Goal: Task Accomplishment & Management: Manage account settings

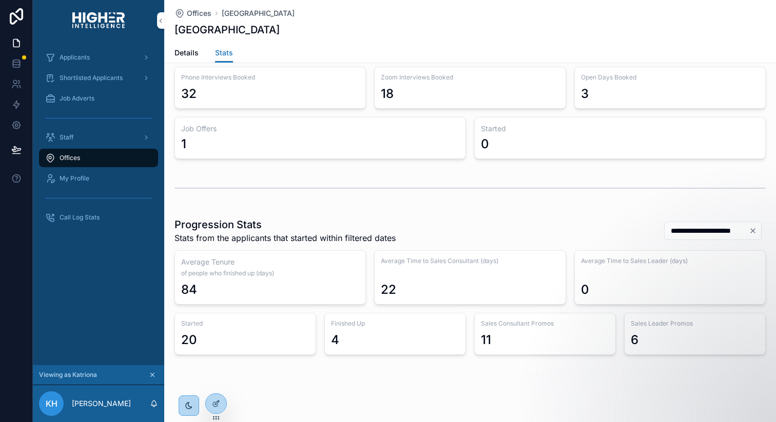
scroll to position [89, 0]
click at [67, 134] on span "Staff" at bounding box center [67, 137] width 14 height 8
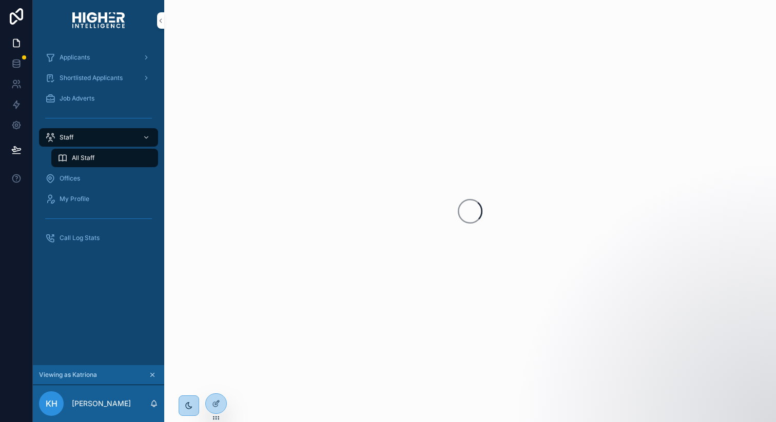
click at [82, 102] on span "Job Adverts" at bounding box center [77, 98] width 35 height 8
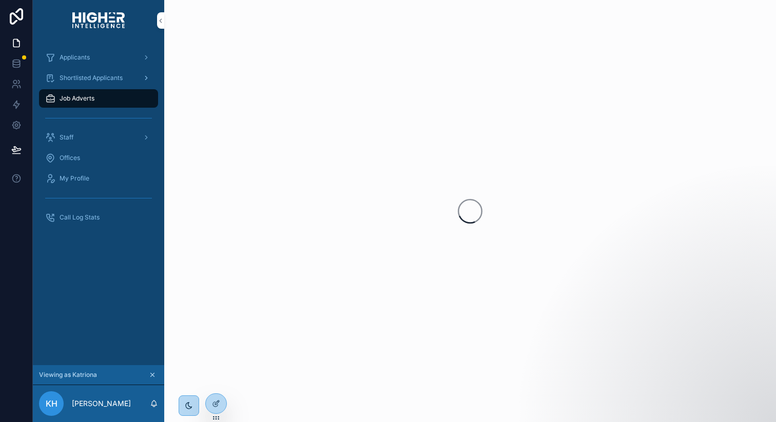
click at [90, 80] on span "Shortlisted Applicants" at bounding box center [91, 78] width 63 height 8
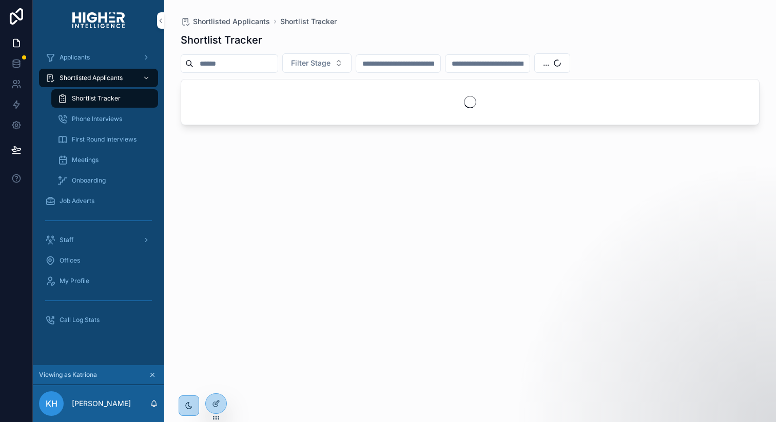
click at [95, 185] on div "Onboarding" at bounding box center [104, 180] width 94 height 16
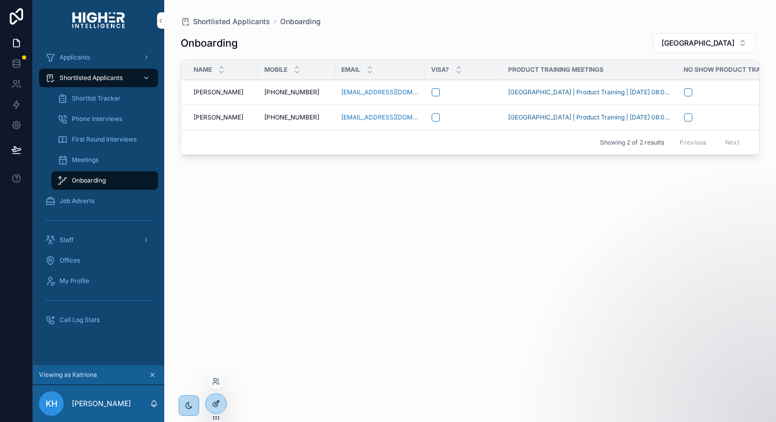
click at [218, 401] on icon at bounding box center [216, 404] width 8 height 8
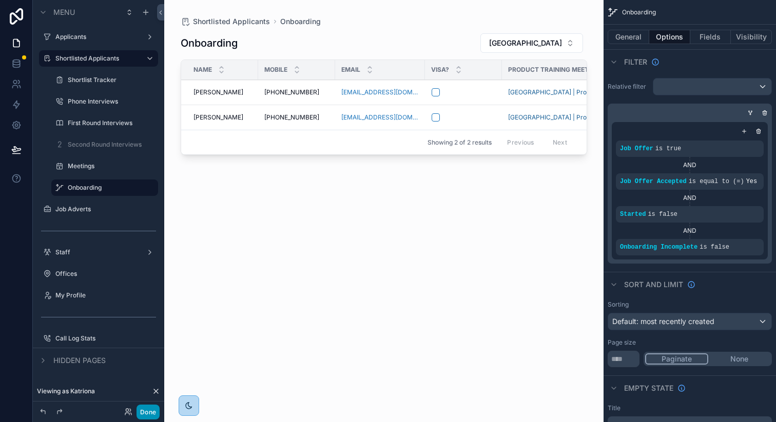
click at [150, 409] on button "Done" at bounding box center [147, 412] width 23 height 15
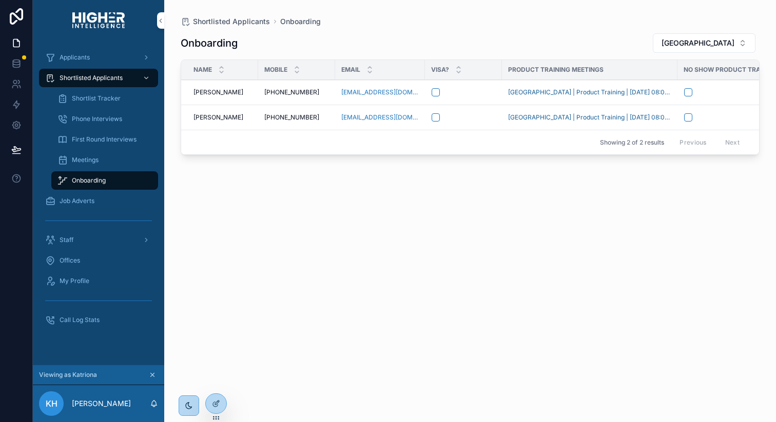
click at [121, 184] on div "Onboarding" at bounding box center [104, 180] width 94 height 16
click at [221, 404] on div at bounding box center [216, 403] width 21 height 19
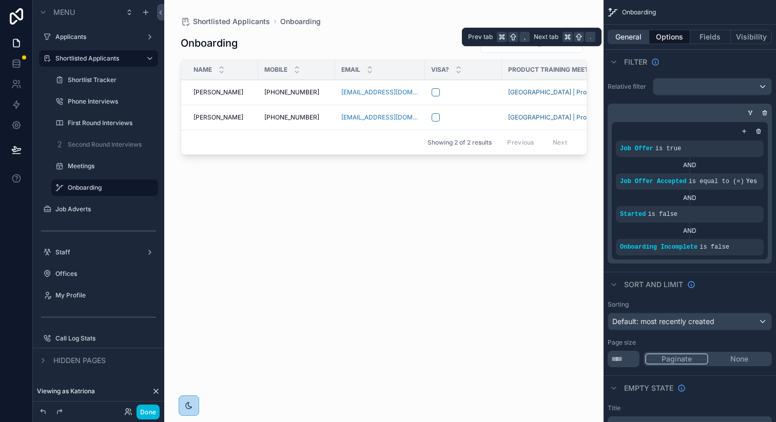
click at [626, 35] on button "General" at bounding box center [628, 37] width 42 height 14
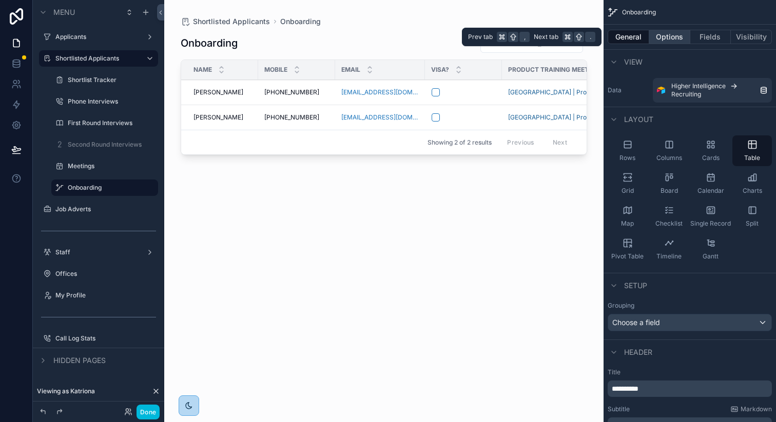
click at [668, 31] on button "Options" at bounding box center [669, 37] width 41 height 14
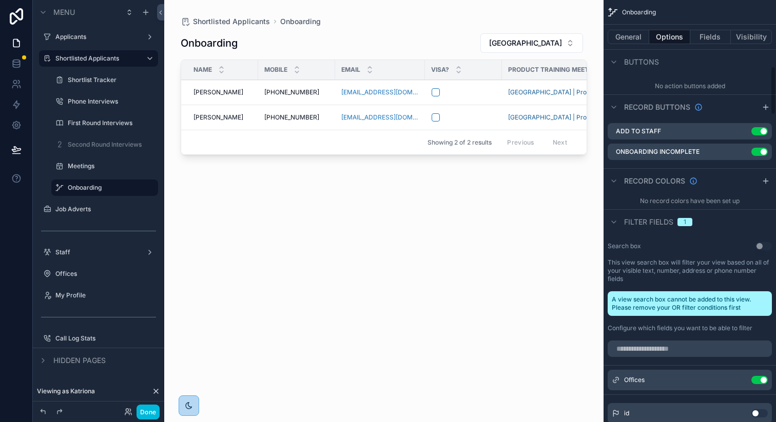
scroll to position [572, 0]
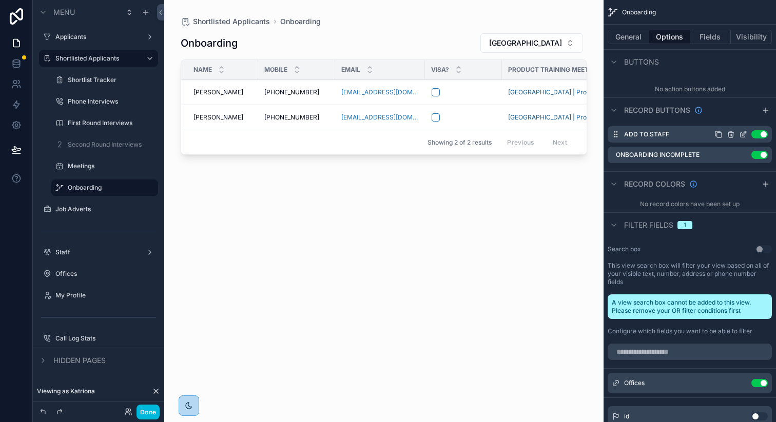
click at [744, 133] on icon "scrollable content" at bounding box center [743, 134] width 8 height 8
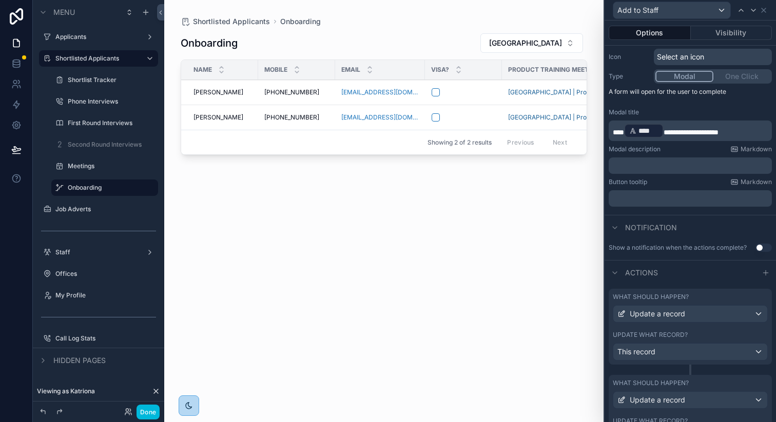
scroll to position [164, 0]
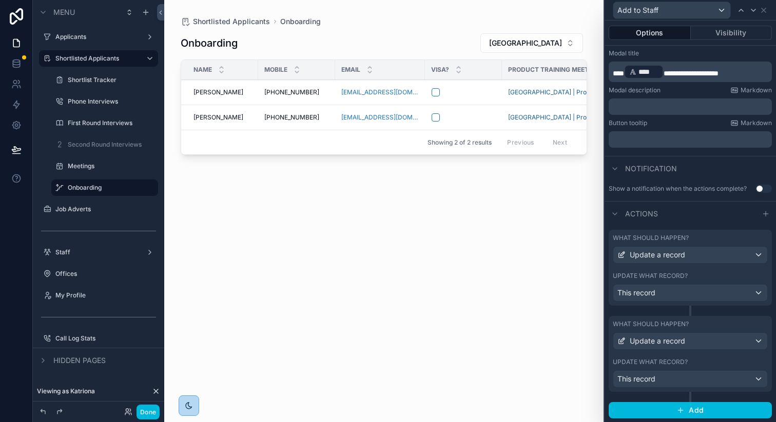
click at [699, 270] on div "What should happen? Update a record Update what record? This record" at bounding box center [690, 268] width 163 height 76
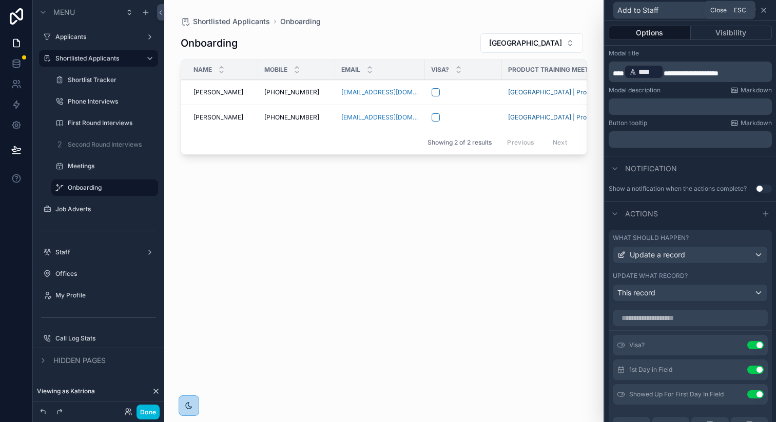
click at [764, 8] on icon at bounding box center [763, 10] width 8 height 8
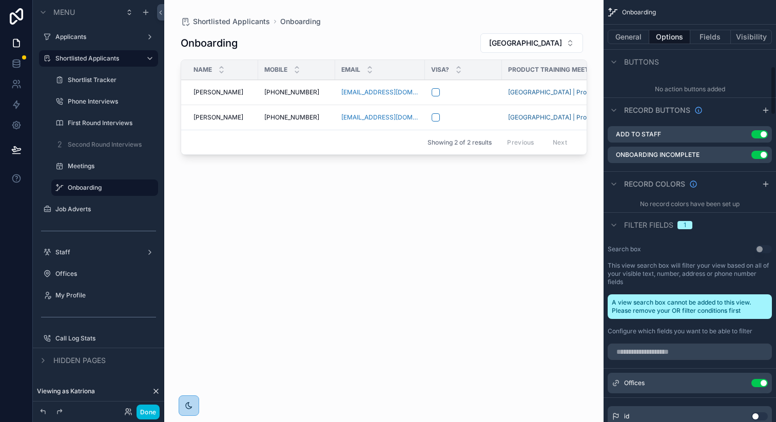
click at [483, 191] on div "scrollable content" at bounding box center [383, 205] width 439 height 410
click at [145, 416] on button "Done" at bounding box center [147, 412] width 23 height 15
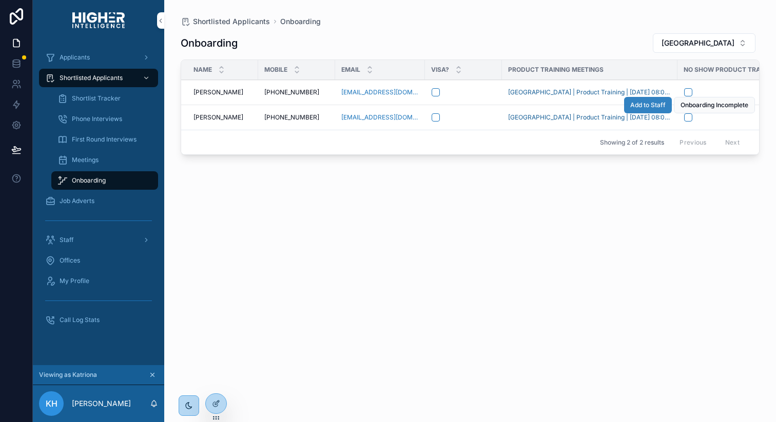
click at [640, 101] on span "Add to Staff" at bounding box center [647, 105] width 35 height 8
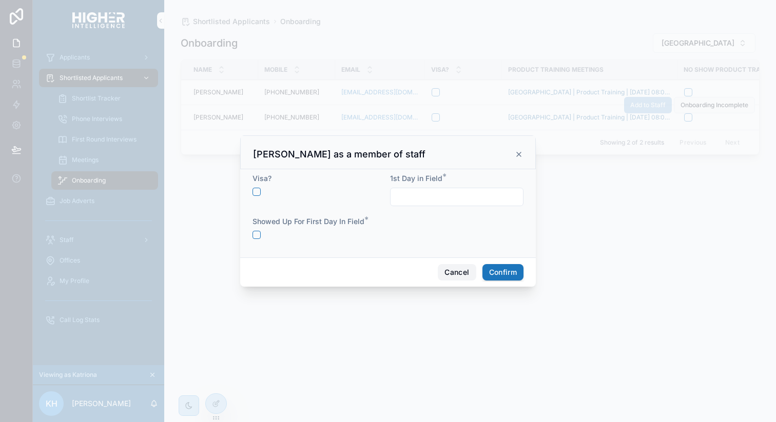
click at [446, 271] on button "Cancel" at bounding box center [457, 272] width 38 height 16
